Goal: Task Accomplishment & Management: Complete application form

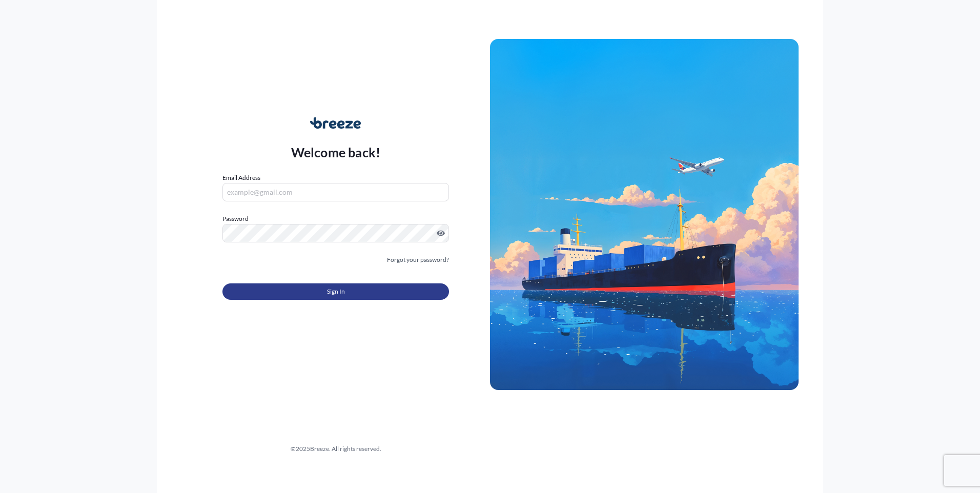
type input "[EMAIL_ADDRESS][PERSON_NAME][DOMAIN_NAME]"
click at [317, 291] on button "Sign In" at bounding box center [335, 291] width 226 height 16
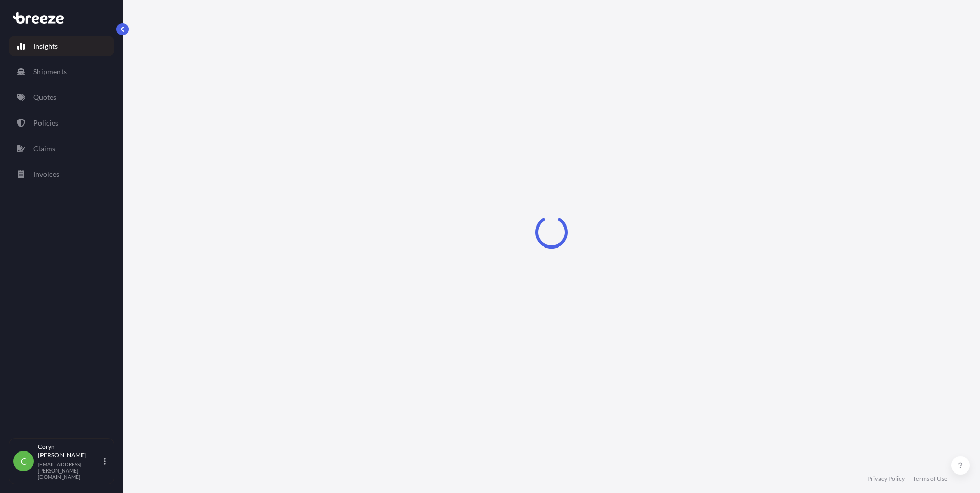
select select "2025"
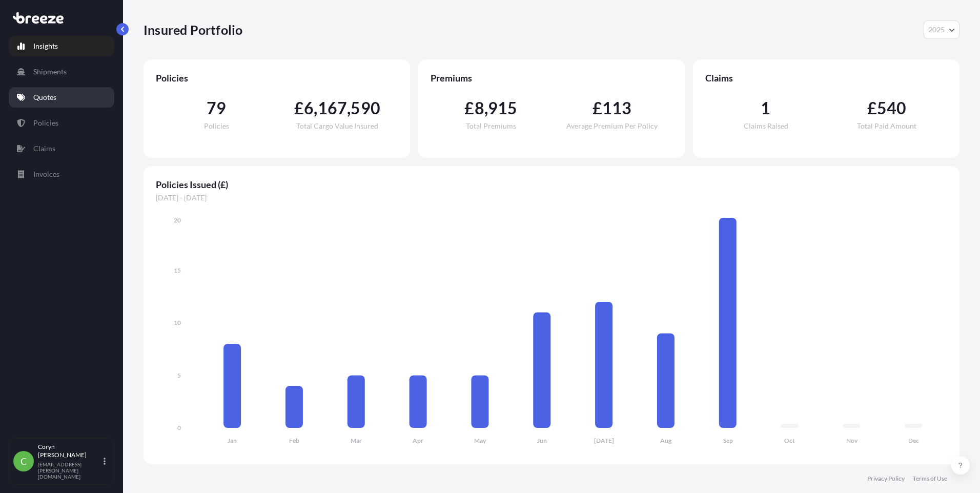
click at [60, 98] on link "Quotes" at bounding box center [62, 97] width 106 height 20
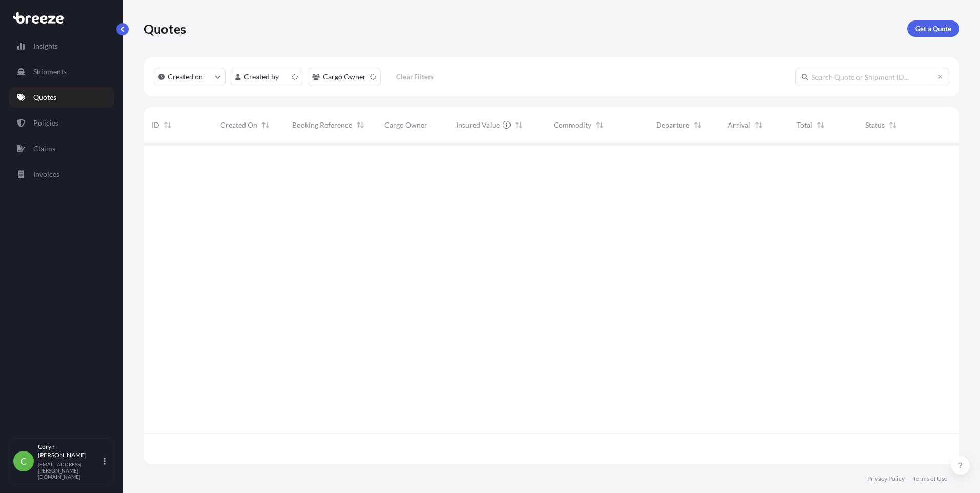
scroll to position [319, 808]
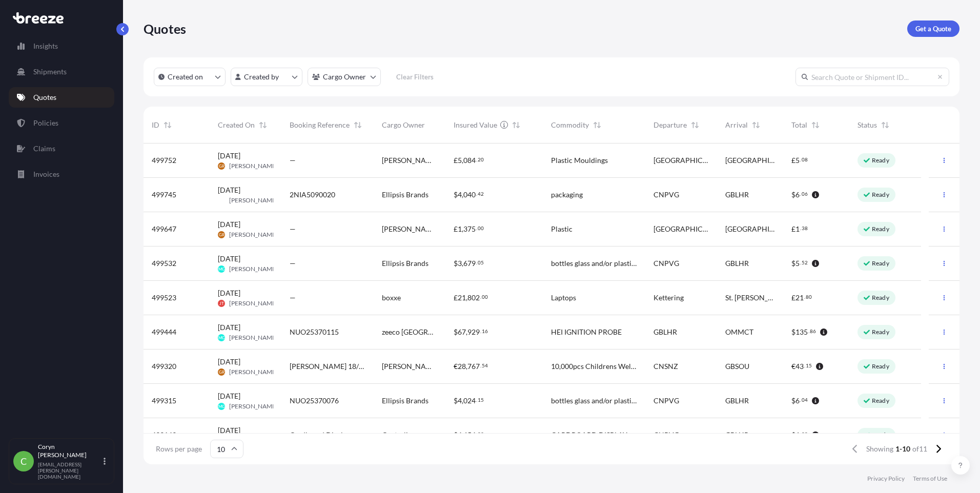
click at [407, 266] on span "Ellipsis Brands" at bounding box center [405, 263] width 47 height 10
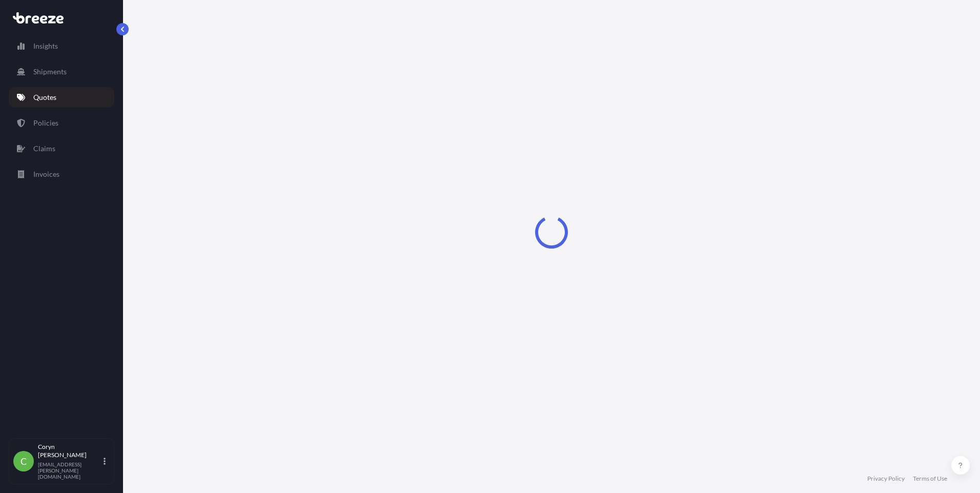
select select "Road"
select select "Air"
select select "Road"
select select "1"
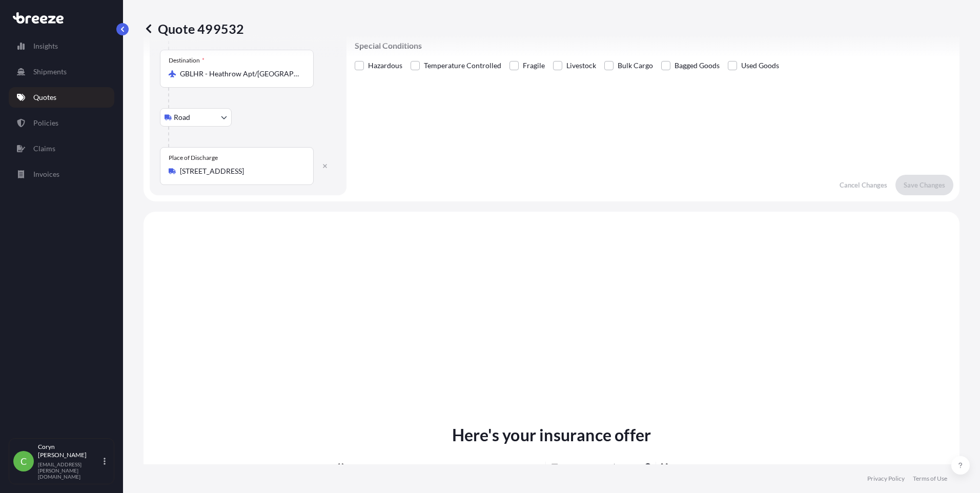
scroll to position [51, 0]
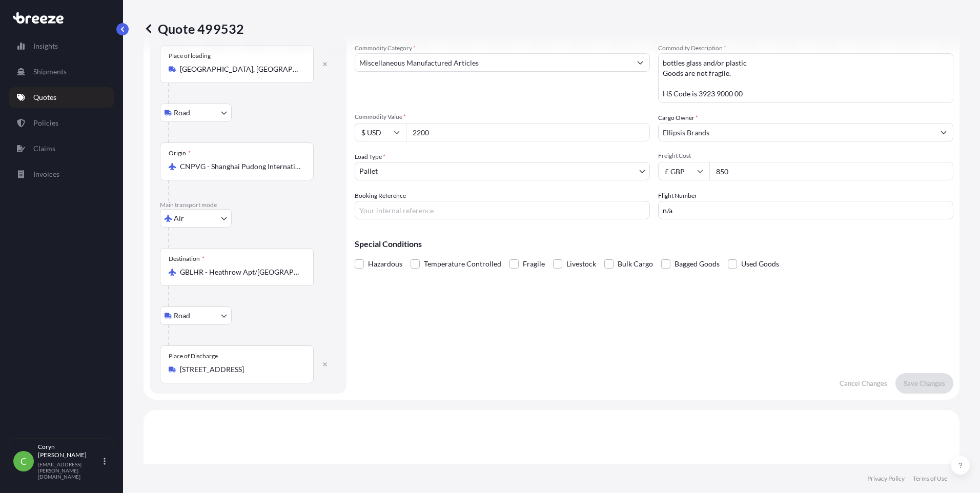
click at [54, 95] on p "Quotes" at bounding box center [44, 97] width 23 height 10
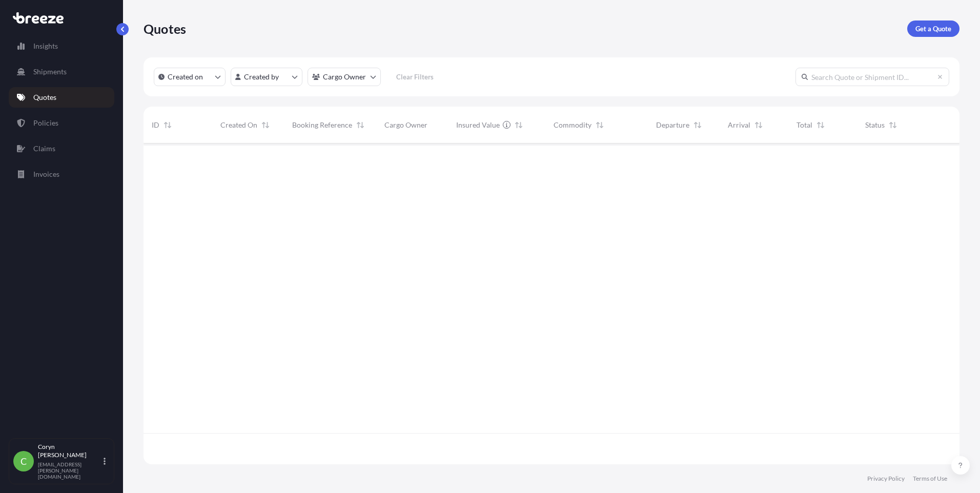
scroll to position [319, 808]
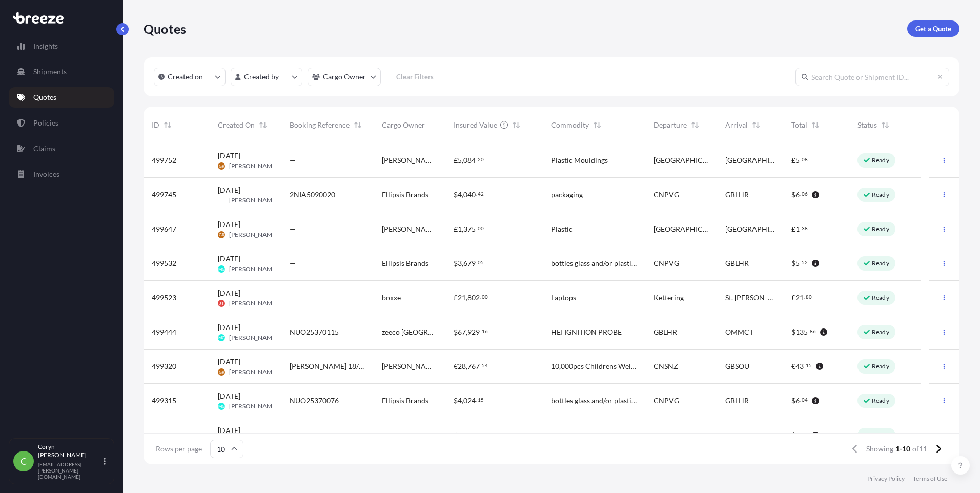
click at [410, 198] on span "Ellipsis Brands" at bounding box center [405, 195] width 47 height 10
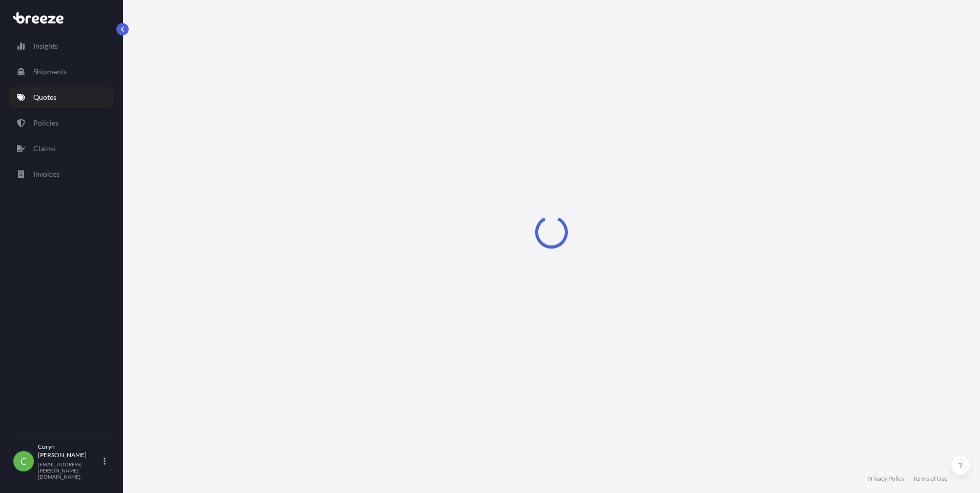
select select "Road"
select select "Air"
select select "Road"
select select "1"
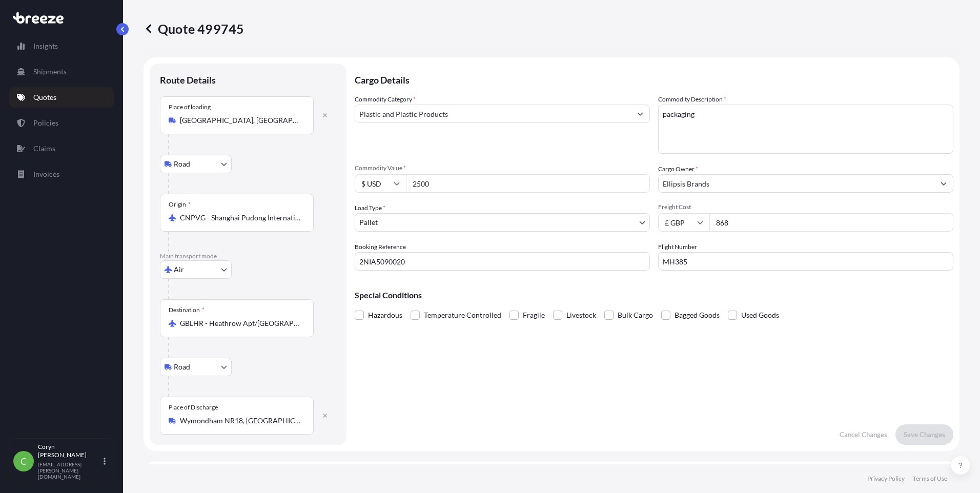
click at [53, 98] on p "Quotes" at bounding box center [44, 97] width 23 height 10
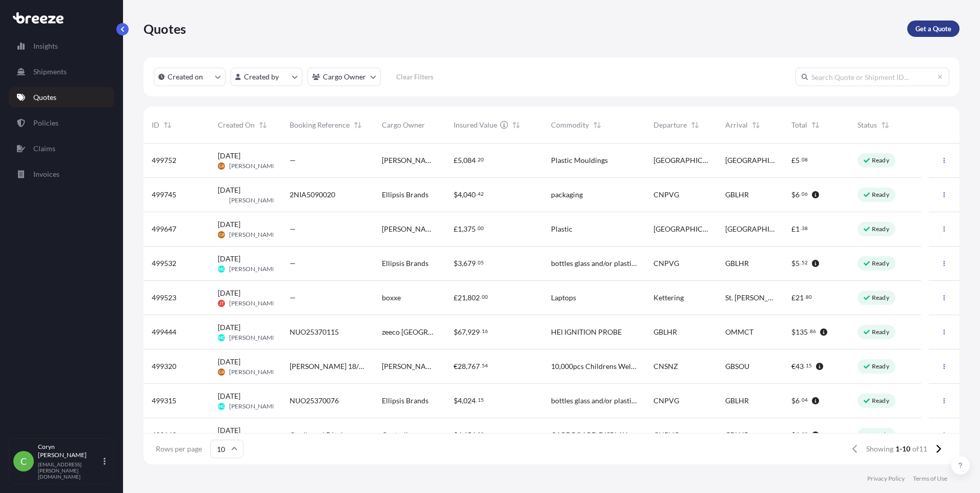
click at [931, 31] on p "Get a Quote" at bounding box center [933, 29] width 36 height 10
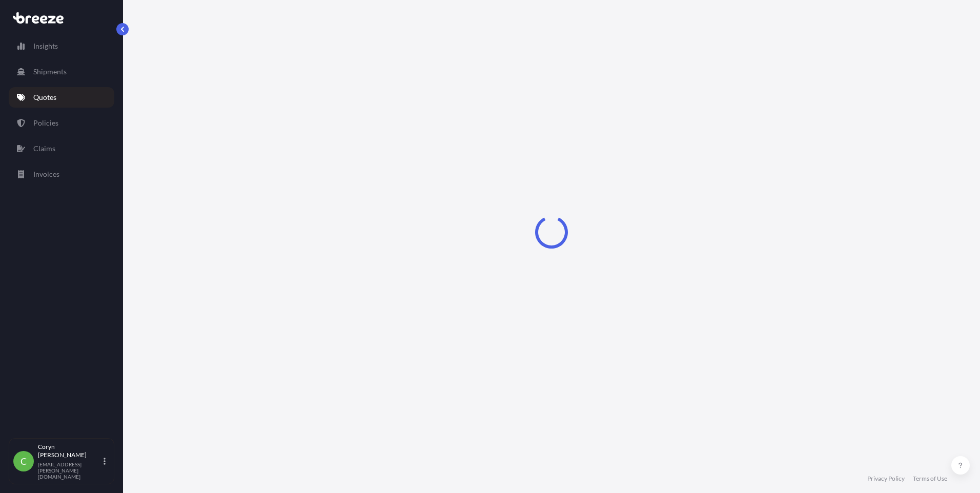
select select "Sea"
select select "1"
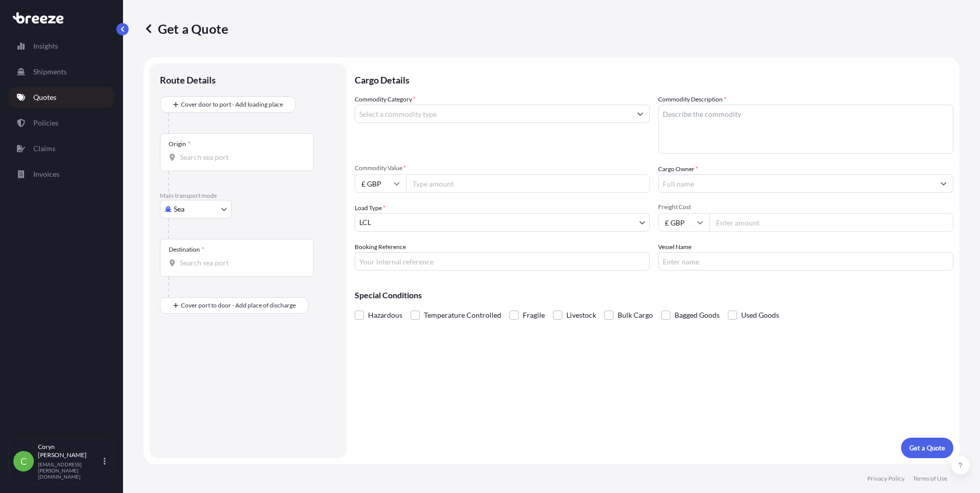
click at [725, 116] on textarea "Commodity Description *" at bounding box center [805, 129] width 295 height 49
click at [187, 207] on body "Insights Shipments Quotes Policies Claims Invoices C [PERSON_NAME] [PERSON_NAME…" at bounding box center [490, 246] width 980 height 493
click at [195, 271] on span "Road" at bounding box center [187, 272] width 16 height 10
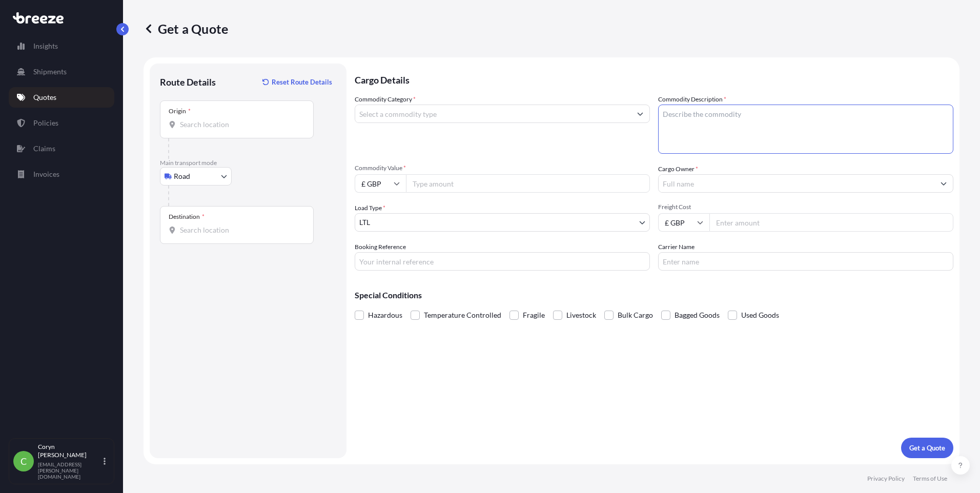
click at [771, 114] on textarea "Commodity Description *" at bounding box center [805, 129] width 295 height 49
paste textarea "33049900, 33042000, 42021299"
type textarea "33049900, 33042000, 42021299"
click at [433, 112] on input "Commodity Category *" at bounding box center [493, 114] width 276 height 18
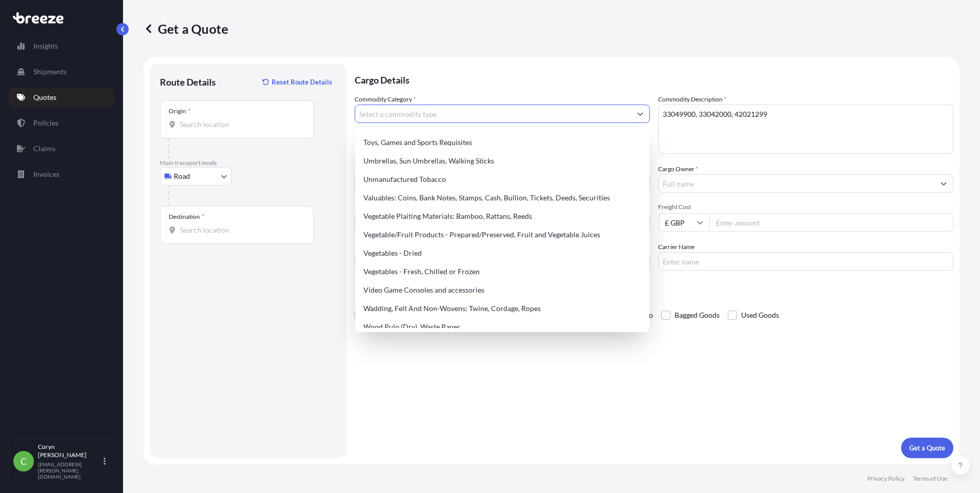
scroll to position [2283, 0]
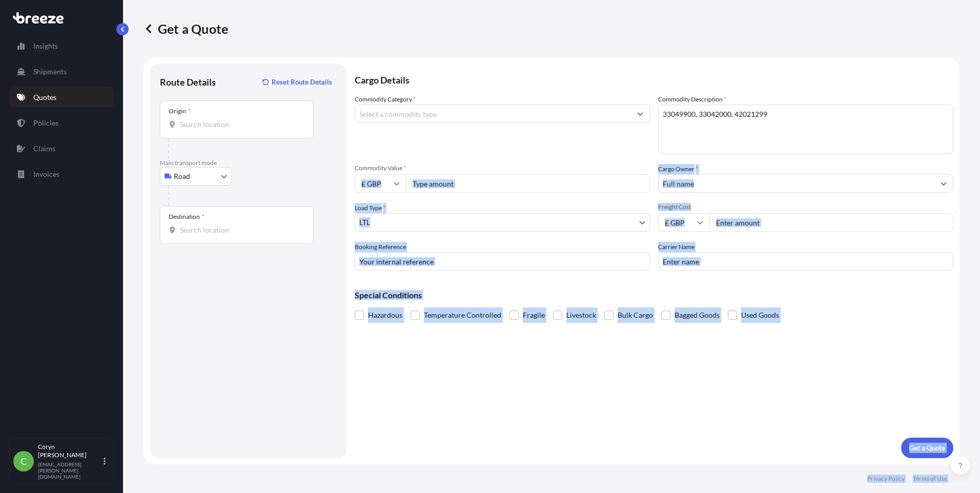
drag, startPoint x: 645, startPoint y: 303, endPoint x: 625, endPoint y: 163, distance: 141.4
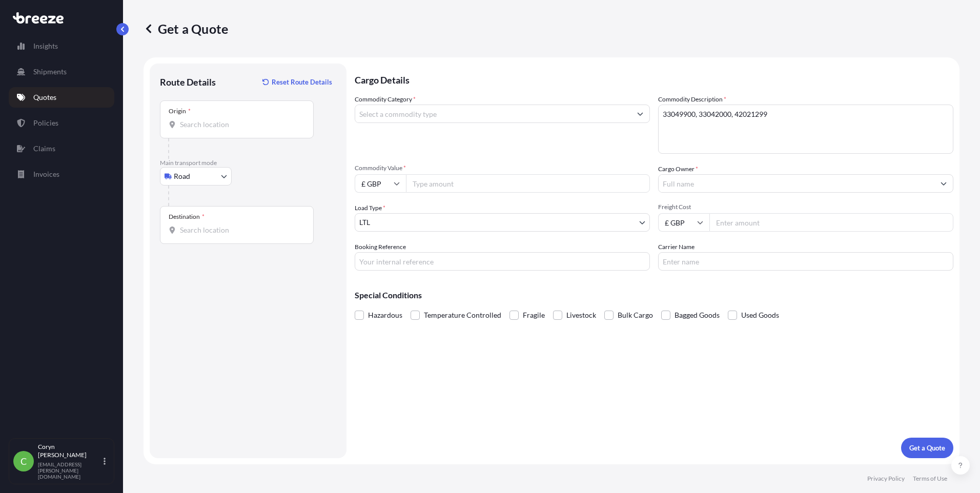
drag, startPoint x: 625, startPoint y: 163, endPoint x: 615, endPoint y: 150, distance: 16.2
click at [615, 150] on div "Commodity Category *" at bounding box center [502, 123] width 295 height 59
click at [638, 115] on icon "Show suggestions" at bounding box center [640, 114] width 6 height 6
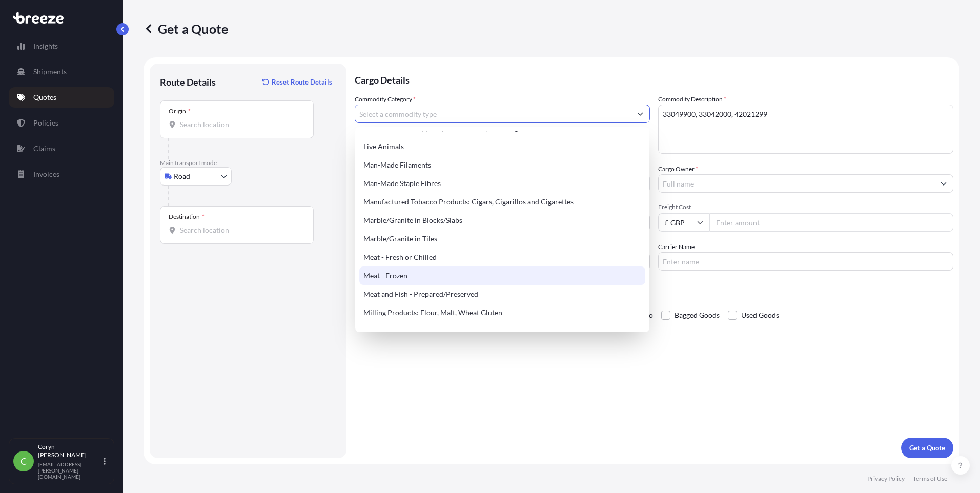
scroll to position [1281, 0]
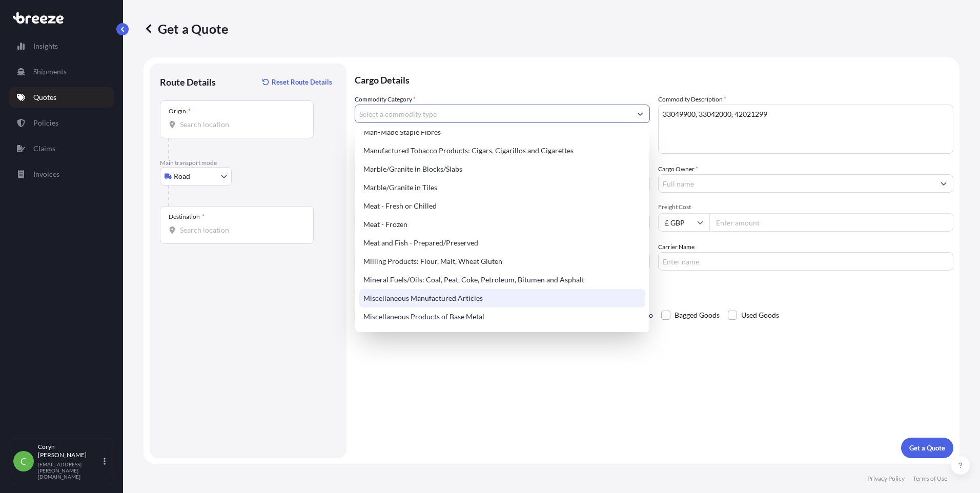
click at [475, 297] on div "Miscellaneous Manufactured Articles" at bounding box center [502, 298] width 286 height 18
type input "Miscellaneous Manufactured Articles"
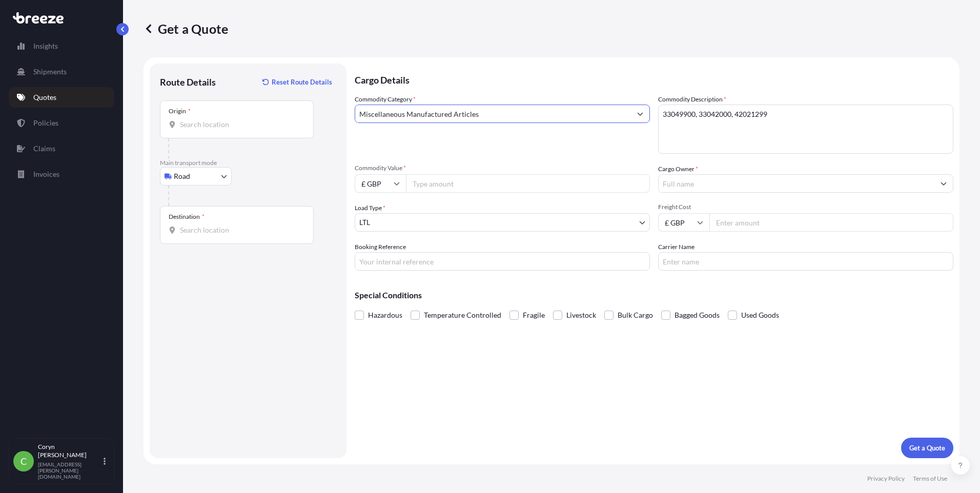
click at [210, 133] on div "Origin *" at bounding box center [237, 119] width 154 height 38
click at [210, 130] on input "Origin *" at bounding box center [240, 124] width 121 height 10
click at [224, 131] on div "Origin *" at bounding box center [237, 119] width 154 height 38
click at [224, 130] on input "Origin * Please select an origin" at bounding box center [240, 124] width 121 height 10
paste input "NR18 9JL"
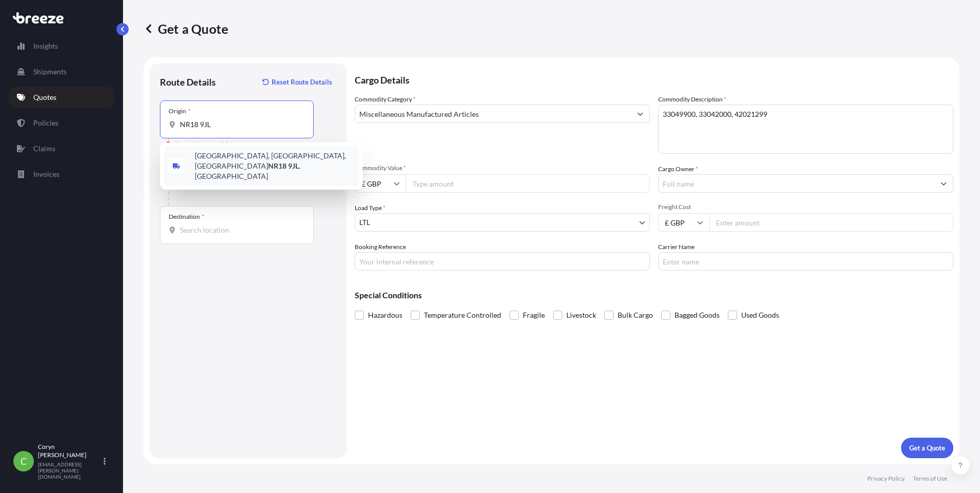
click at [247, 153] on span "[STREET_ADDRESS]" at bounding box center [275, 166] width 160 height 31
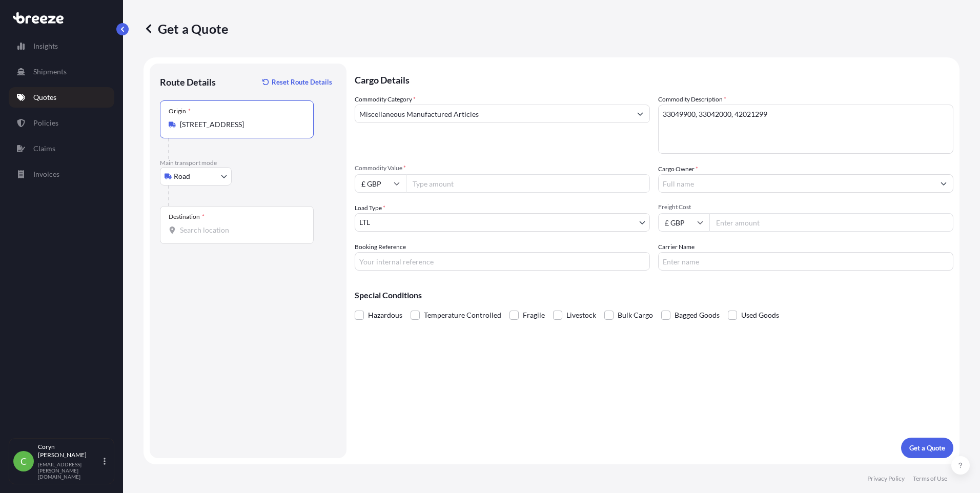
type input "[STREET_ADDRESS]"
drag, startPoint x: 190, startPoint y: 229, endPoint x: 198, endPoint y: 234, distance: 9.7
click at [190, 229] on input "Destination *" at bounding box center [240, 230] width 121 height 10
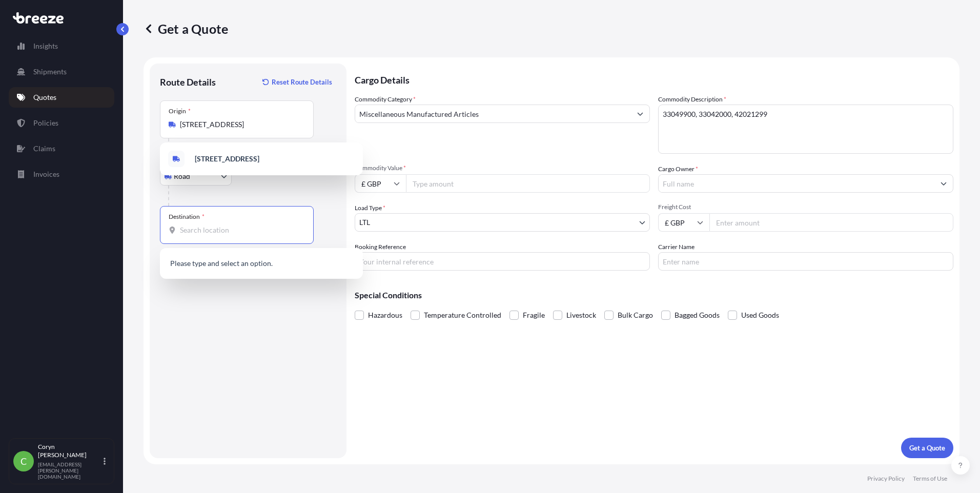
paste input "08105"
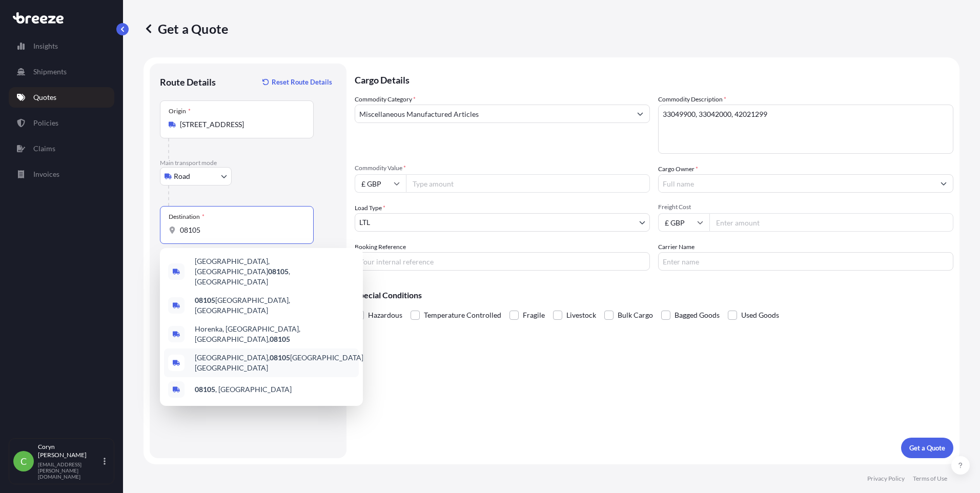
click at [294, 353] on span "[GEOGRAPHIC_DATA], [GEOGRAPHIC_DATA], [GEOGRAPHIC_DATA]" at bounding box center [280, 363] width 170 height 20
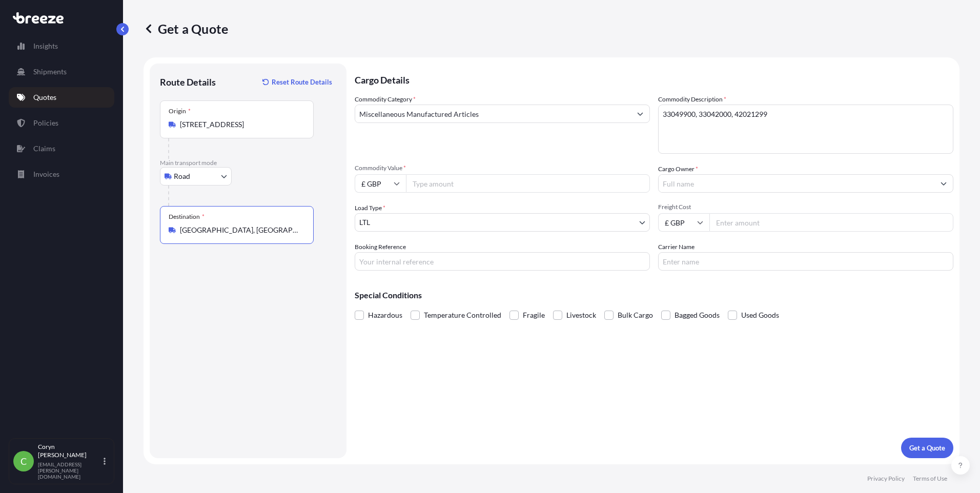
type input "[GEOGRAPHIC_DATA], [GEOGRAPHIC_DATA], [GEOGRAPHIC_DATA]"
click at [465, 187] on input "Commodity Value *" at bounding box center [528, 183] width 244 height 18
click at [366, 184] on input "£ GBP" at bounding box center [380, 183] width 51 height 18
click at [376, 211] on div "€ EUR" at bounding box center [380, 211] width 43 height 19
type input "€ EUR"
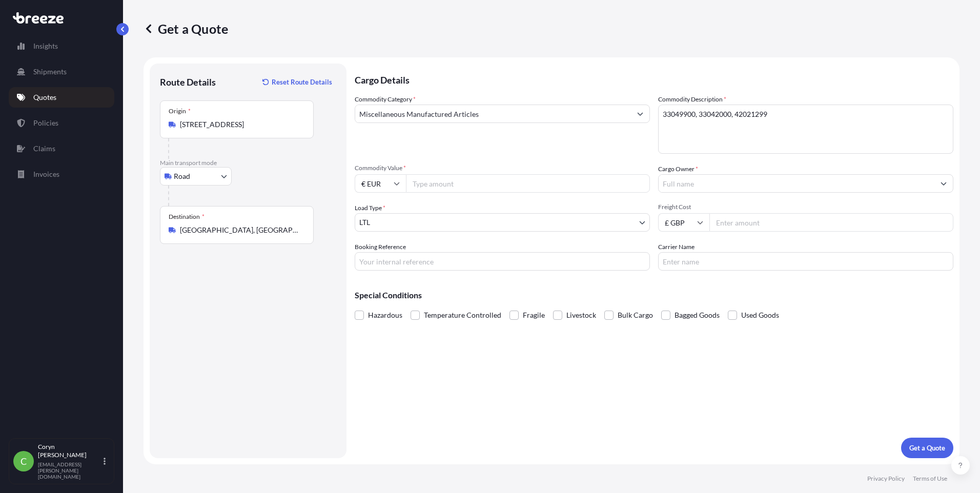
click at [432, 185] on input "Commodity Value *" at bounding box center [528, 183] width 244 height 18
type input "7115.40"
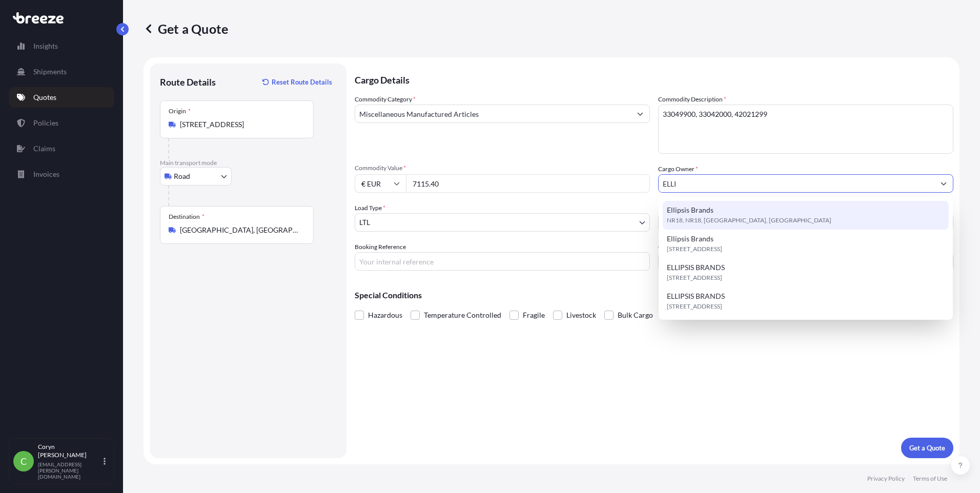
click at [771, 222] on span "NR18, NR18, [GEOGRAPHIC_DATA], [GEOGRAPHIC_DATA]" at bounding box center [749, 220] width 164 height 10
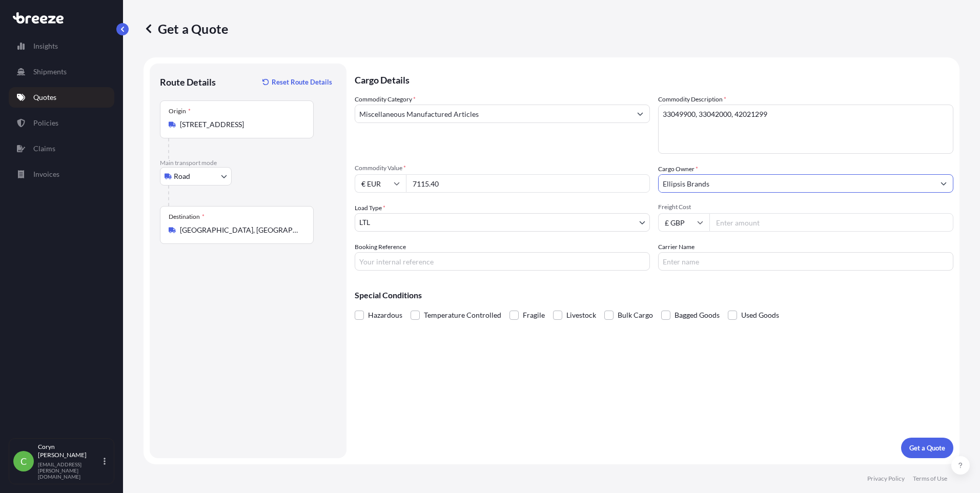
type input "Ellipsis Brands"
click at [749, 225] on input "Freight Cost" at bounding box center [831, 222] width 244 height 18
type input "500"
click at [700, 219] on input "£ GBP" at bounding box center [683, 222] width 51 height 18
click at [689, 243] on div "€ EUR" at bounding box center [683, 250] width 43 height 19
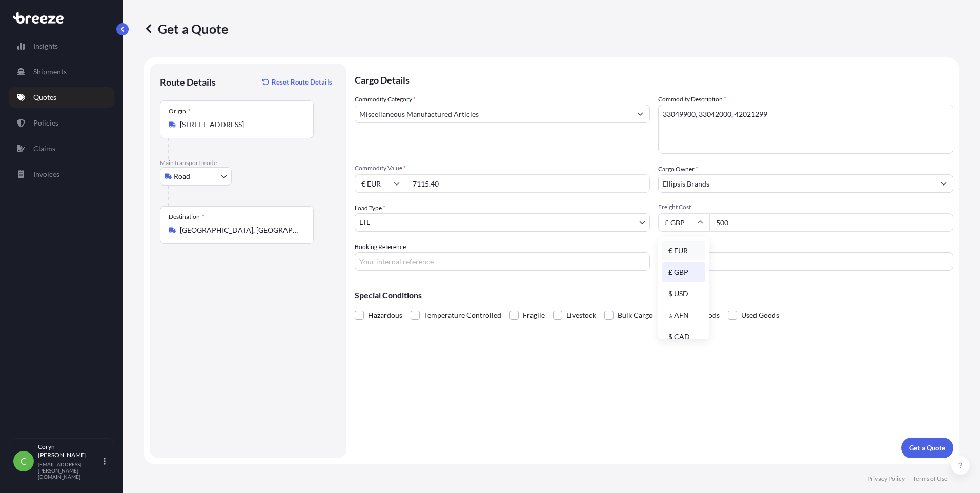
type input "€ EUR"
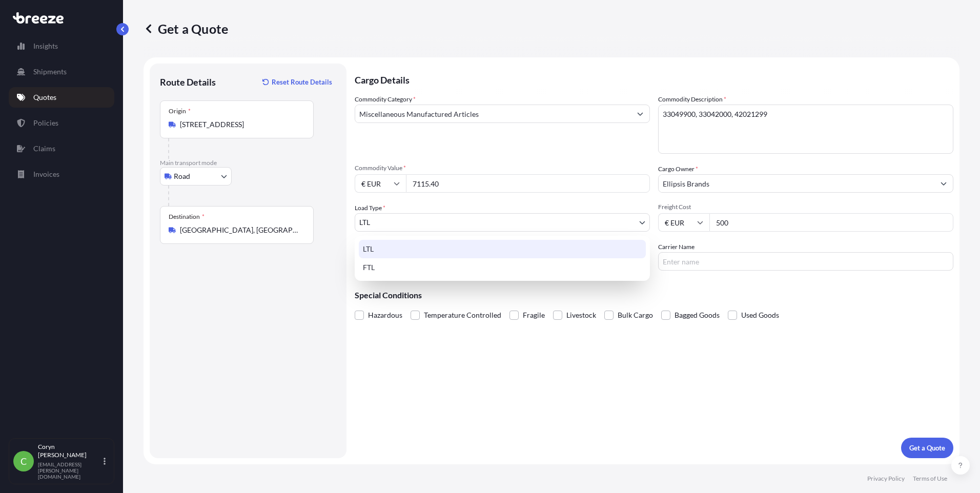
click at [531, 224] on body "Insights Shipments Quotes Policies Claims Invoices C [PERSON_NAME] [PERSON_NAME…" at bounding box center [490, 246] width 980 height 493
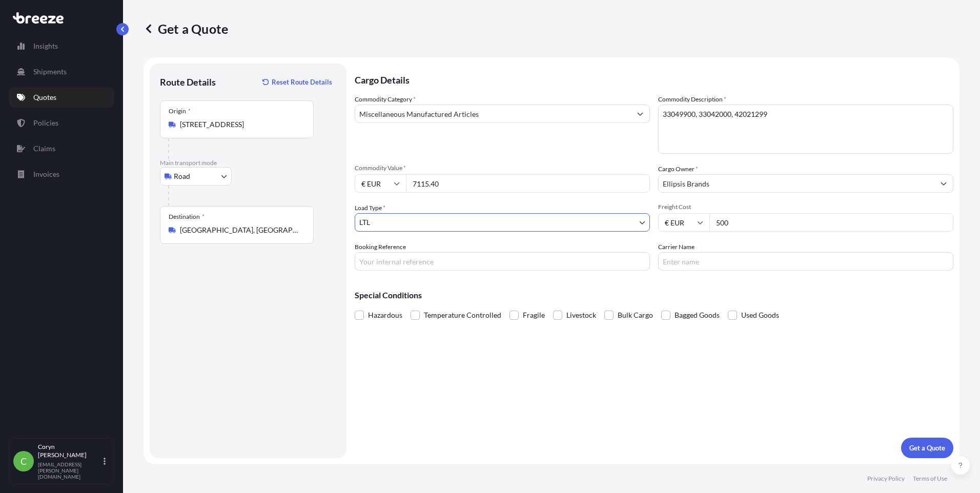
click at [474, 257] on input "Booking Reference" at bounding box center [502, 261] width 295 height 18
click at [412, 266] on input "Booking Reference" at bounding box center [502, 261] width 295 height 18
paste input "MB Elektronine - SI-152325"
type input "MB Elektronine - SI-152325"
click at [706, 262] on input "Carrier Name" at bounding box center [805, 261] width 295 height 18
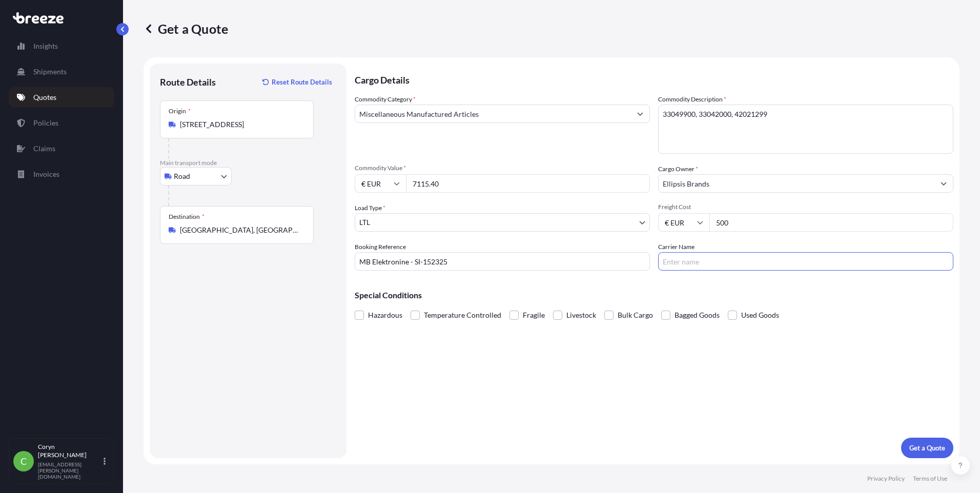
type input "FAR LOGISTICS"
click at [943, 449] on p "Get a Quote" at bounding box center [927, 448] width 36 height 10
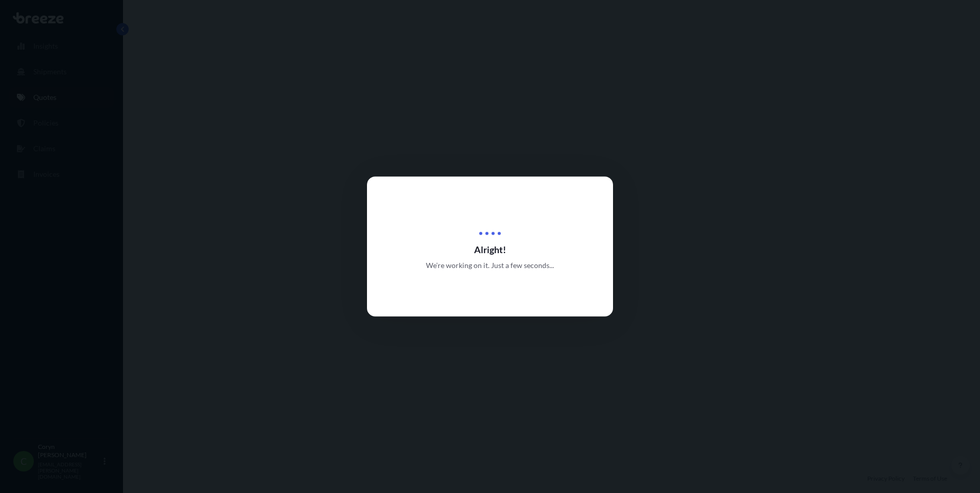
select select "Road"
select select "1"
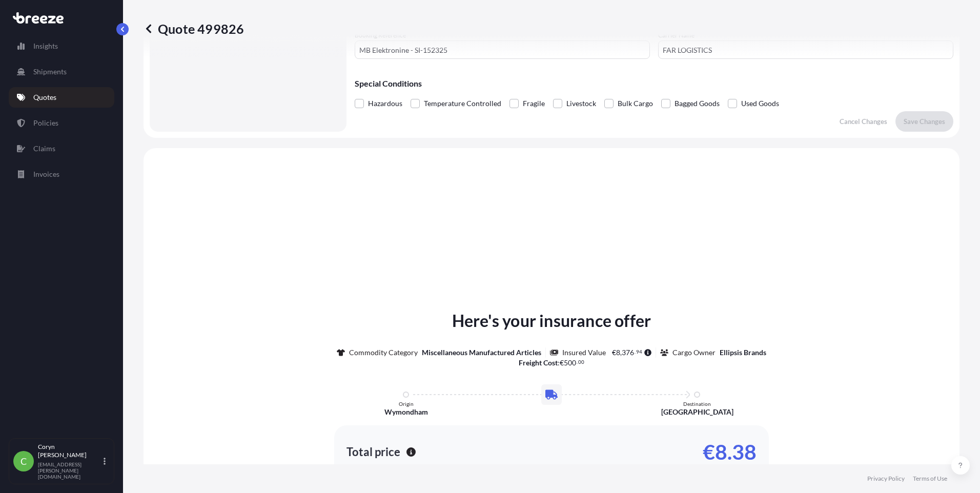
scroll to position [308, 0]
